Goal: Task Accomplishment & Management: Manage account settings

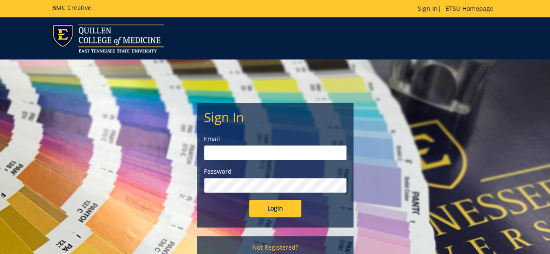
type input "[EMAIL_ADDRESS][DOMAIN_NAME]"
click at [272, 211] on input "Login" at bounding box center [275, 208] width 52 height 17
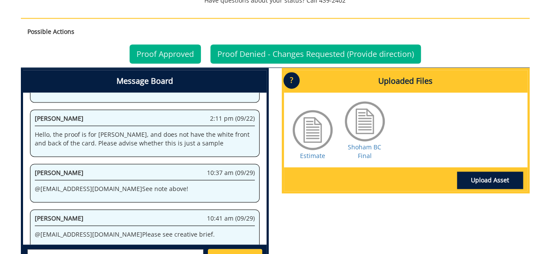
scroll to position [123, 0]
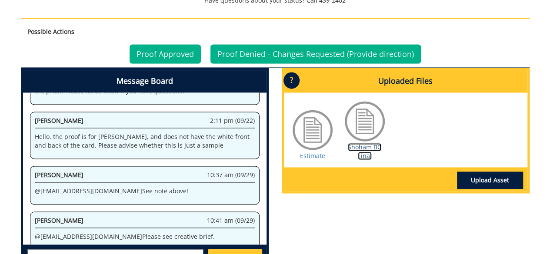
click at [366, 150] on link "Shoham BC Final" at bounding box center [364, 151] width 33 height 17
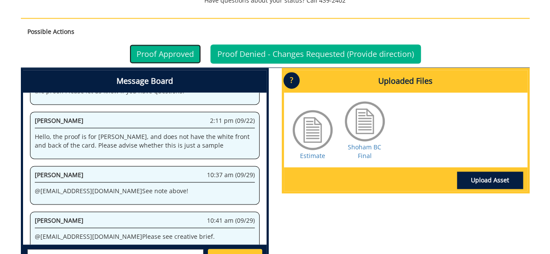
click at [163, 52] on link "Proof Approved" at bounding box center [165, 53] width 71 height 19
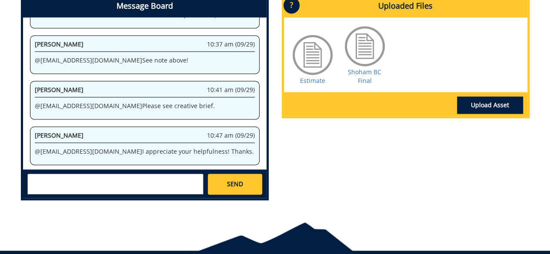
scroll to position [652, 0]
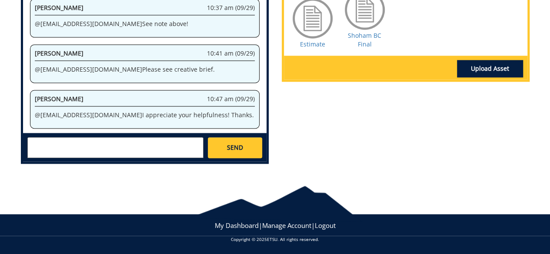
click at [149, 147] on textarea at bounding box center [115, 147] width 176 height 21
type textarea "Looks good!"
click at [236, 153] on link "SEND" at bounding box center [235, 147] width 54 height 21
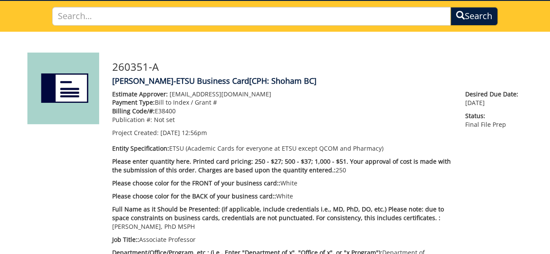
scroll to position [0, 0]
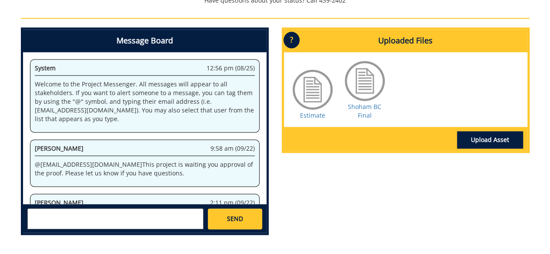
scroll to position [178, 0]
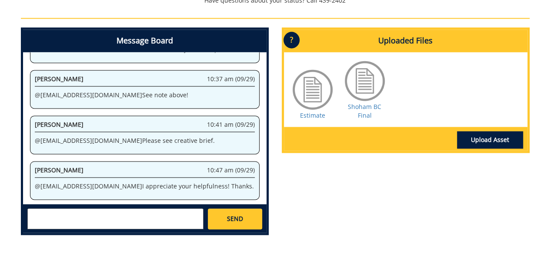
drag, startPoint x: 0, startPoint y: 0, endPoint x: 339, endPoint y: 184, distance: 385.7
click at [339, 184] on div "Message Board System 12:56 pm (08/25) Welcome to the Project Messenger. All mes…" at bounding box center [275, 134] width 522 height 215
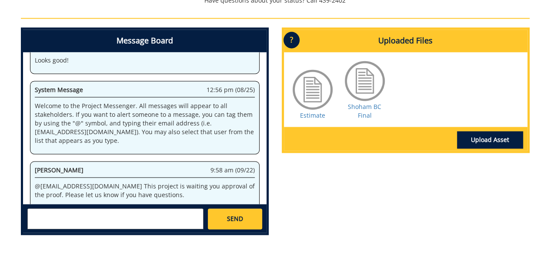
scroll to position [36397, 0]
